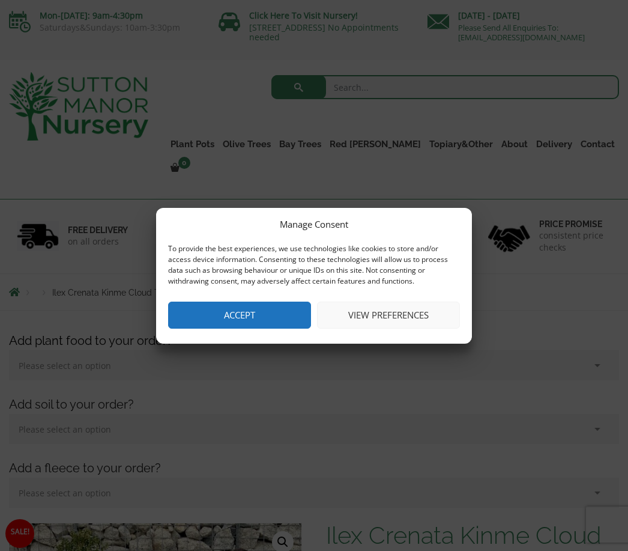
click at [256, 302] on button "Accept" at bounding box center [239, 315] width 143 height 27
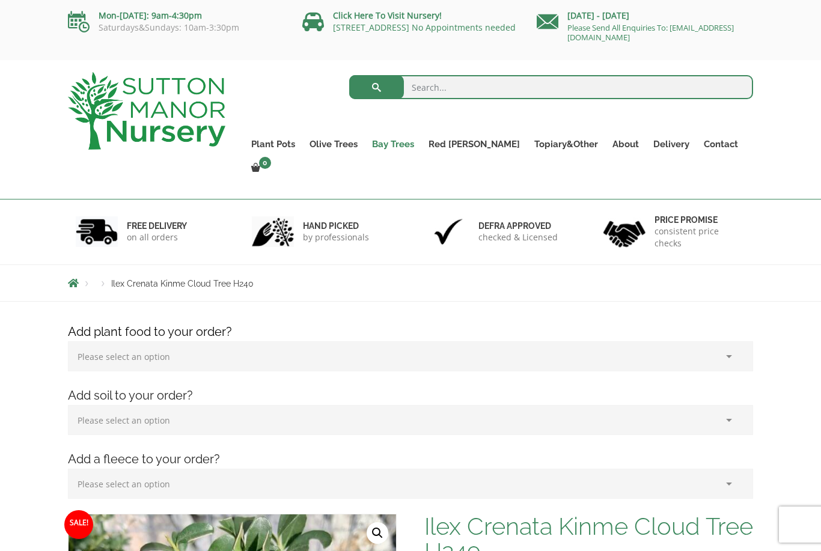
click at [420, 144] on link "Bay Trees" at bounding box center [393, 144] width 56 height 17
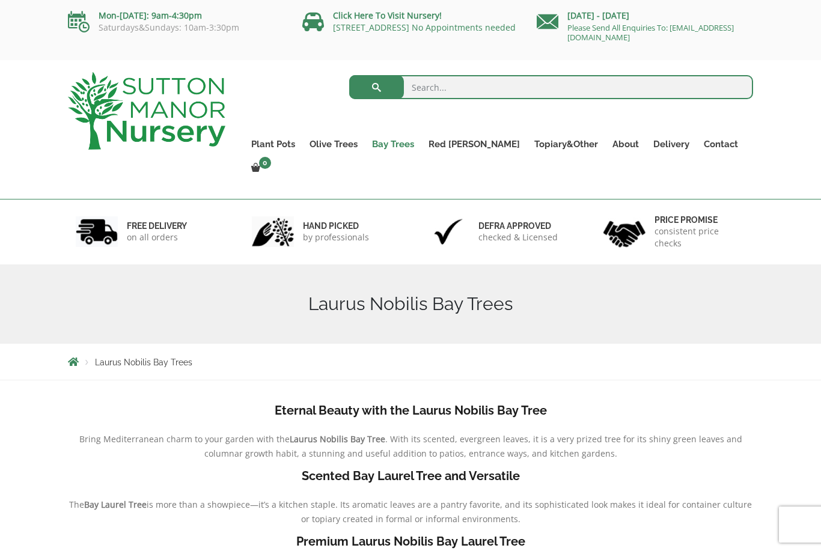
click at [420, 148] on link "Bay Trees" at bounding box center [393, 144] width 56 height 17
click at [421, 141] on link "Bay Trees" at bounding box center [393, 144] width 56 height 17
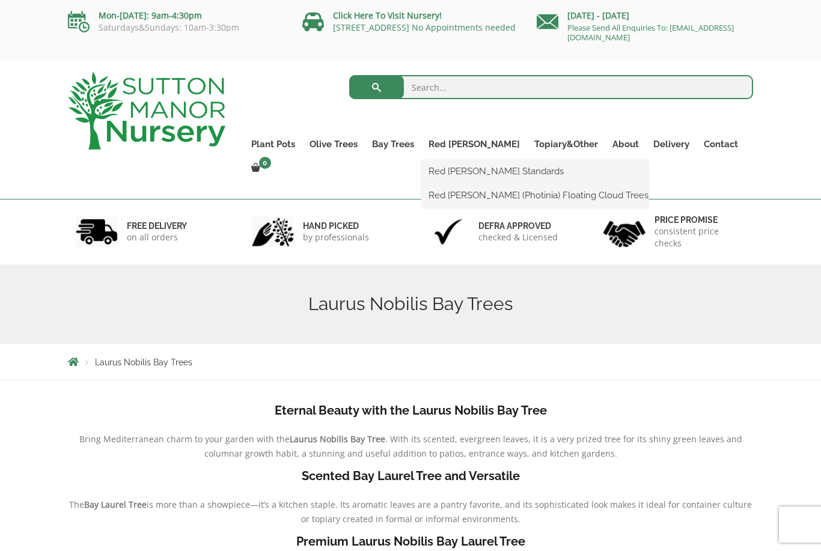
click at [553, 160] on ul "Red Robin Standards Red Robin (Photinia) Floating Cloud Trees" at bounding box center [534, 184] width 227 height 48
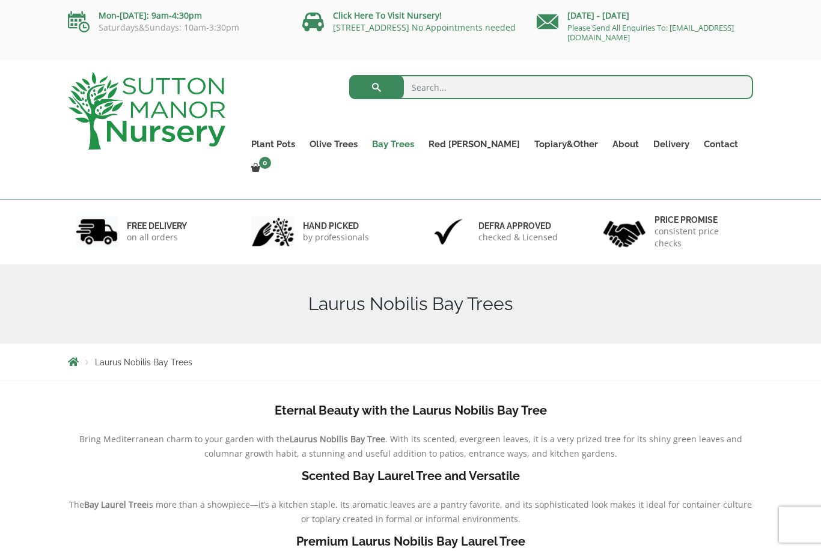
click at [421, 144] on link "Bay Trees" at bounding box center [393, 144] width 56 height 17
click at [405, 148] on link "Bay Trees" at bounding box center [393, 144] width 56 height 17
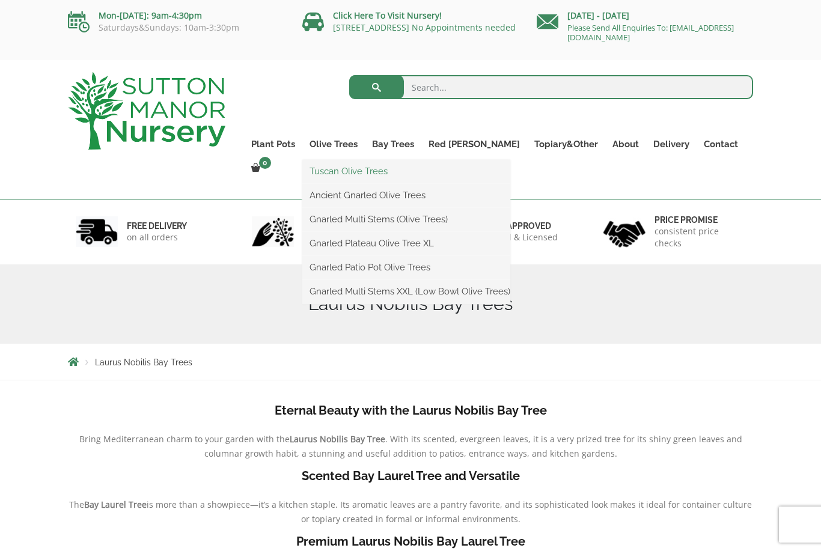
click at [395, 174] on link "Tuscan Olive Trees" at bounding box center [406, 171] width 208 height 18
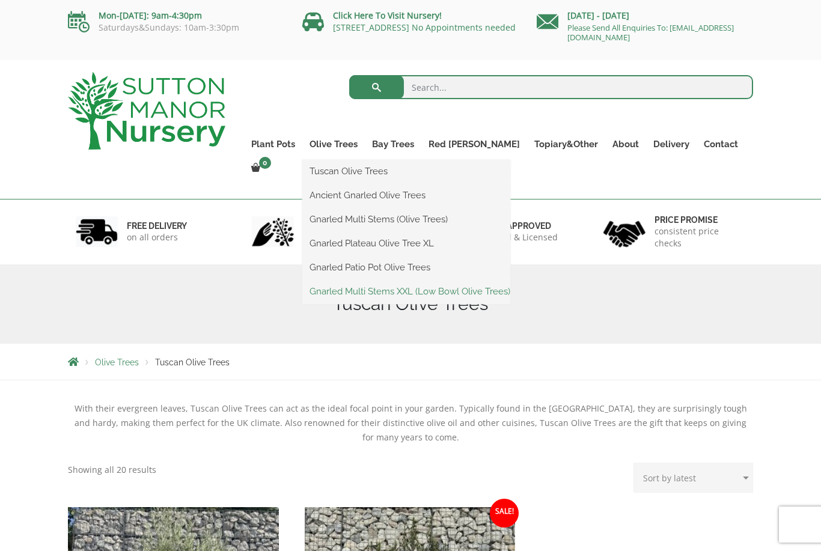
click at [411, 294] on link "Gnarled Multi Stems XXL (Low Bowl Olive Trees)" at bounding box center [406, 291] width 208 height 18
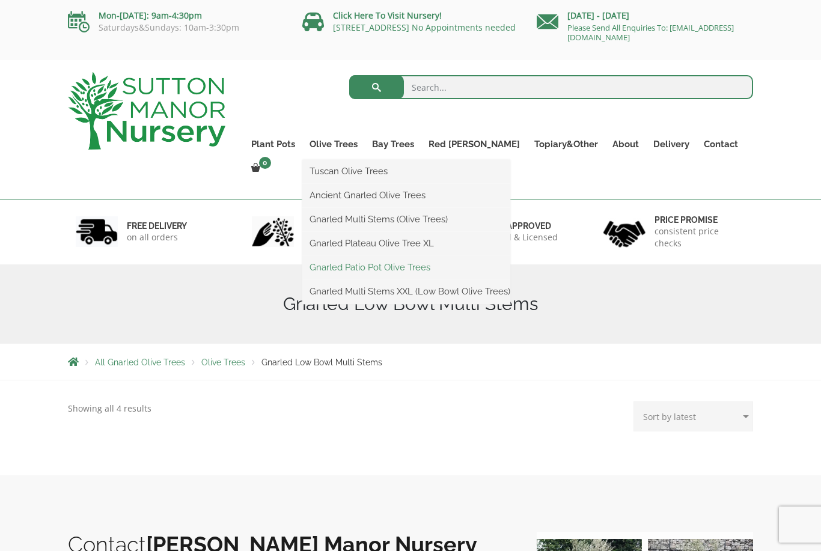
click at [445, 267] on link "Gnarled Patio Pot Olive Trees" at bounding box center [406, 267] width 208 height 18
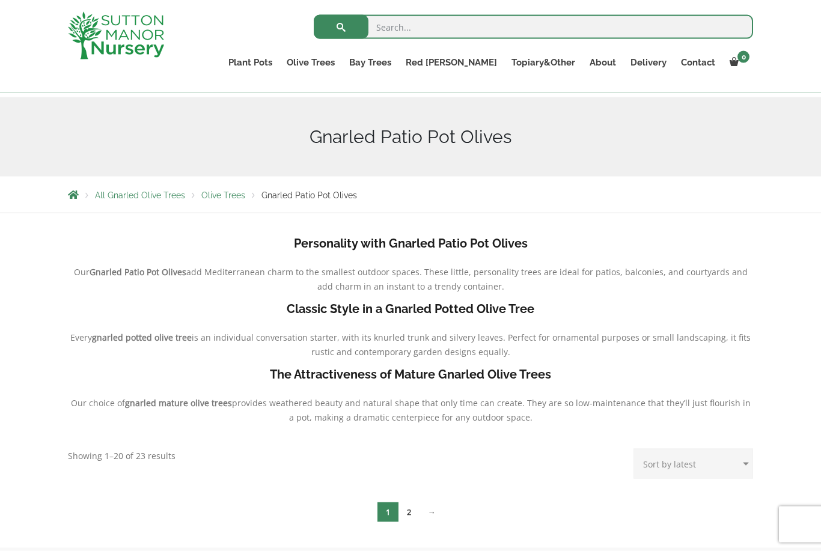
scroll to position [123, 0]
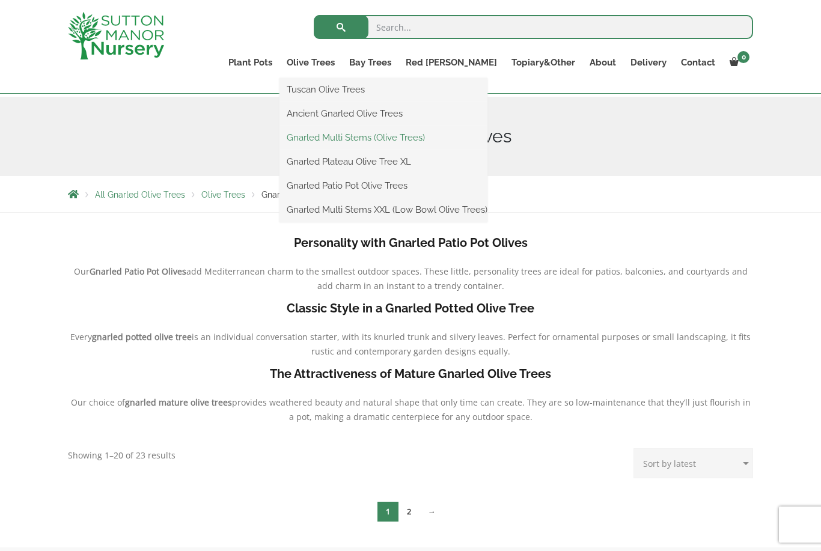
click at [454, 133] on link "Gnarled Multi Stems (Olive Trees)" at bounding box center [383, 138] width 208 height 18
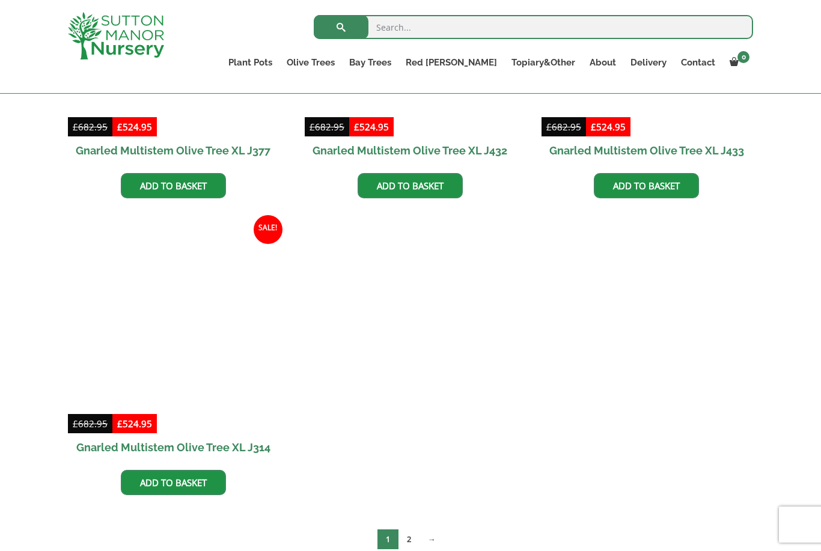
scroll to position [2198, 0]
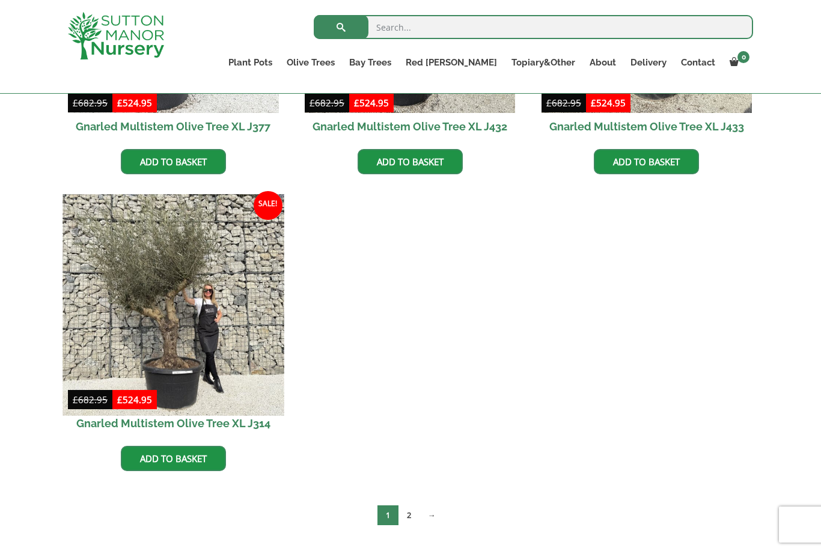
click at [199, 298] on img at bounding box center [172, 304] width 221 height 221
